Goal: Task Accomplishment & Management: Complete application form

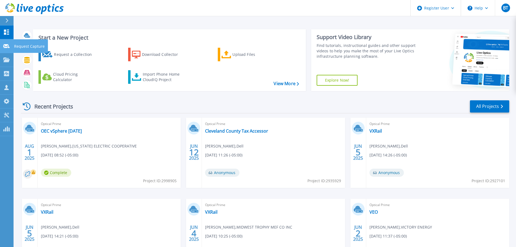
click at [5, 45] on icon at bounding box center [6, 46] width 7 height 4
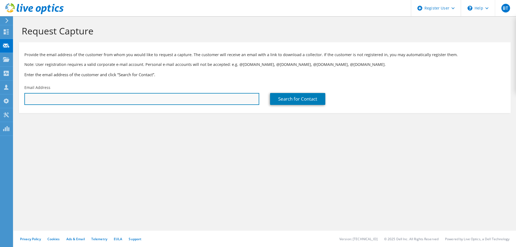
click at [73, 94] on input "text" at bounding box center [141, 99] width 235 height 12
type input "[PERSON_NAME][EMAIL_ADDRESS][PERSON_NAME][DOMAIN_NAME]"
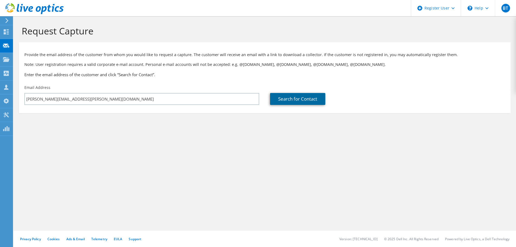
click at [298, 101] on link "Search for Contact" at bounding box center [297, 99] width 55 height 12
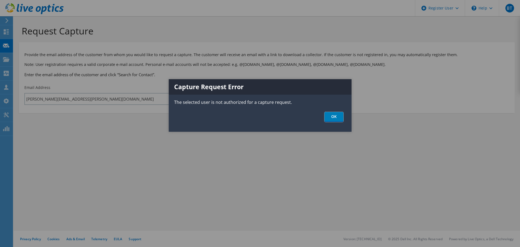
click at [338, 117] on link "OK" at bounding box center [334, 117] width 19 height 10
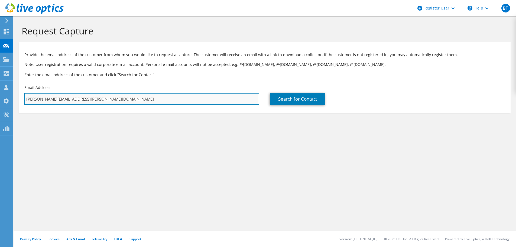
drag, startPoint x: 76, startPoint y: 99, endPoint x: 25, endPoint y: 100, distance: 50.7
click at [25, 100] on input "[PERSON_NAME][EMAIL_ADDRESS][PERSON_NAME][DOMAIN_NAME]" at bounding box center [141, 99] width 235 height 12
